Goal: Task Accomplishment & Management: Complete application form

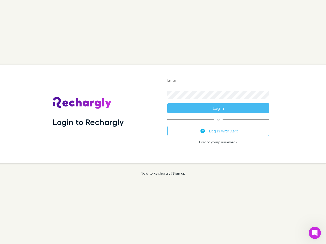
click at [163, 122] on div "Login to Rechargly" at bounding box center [106, 114] width 114 height 99
click at [218, 81] on input "Email" at bounding box center [218, 81] width 102 height 8
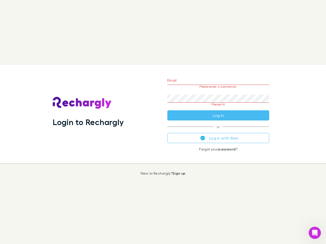
click at [218, 108] on form "Email Please enter a valid email. Password Please fill Log in" at bounding box center [218, 97] width 102 height 48
click at [218, 131] on div "Email Please enter a valid email. Password Please fill Log in or Log in with Xe…" at bounding box center [218, 114] width 110 height 99
click at [314, 233] on icon "Open Intercom Messenger" at bounding box center [314, 233] width 8 height 8
